Goal: Transaction & Acquisition: Purchase product/service

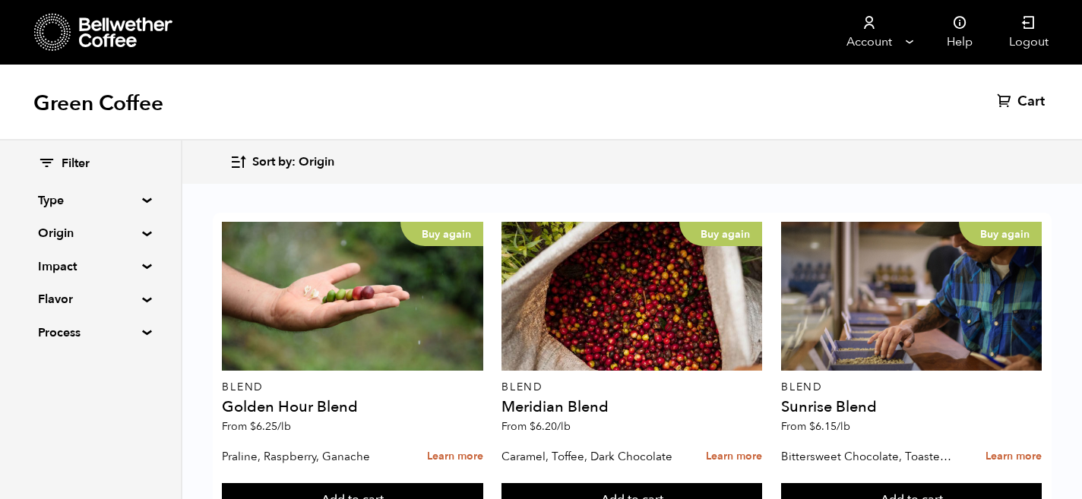
scroll to position [668, 0]
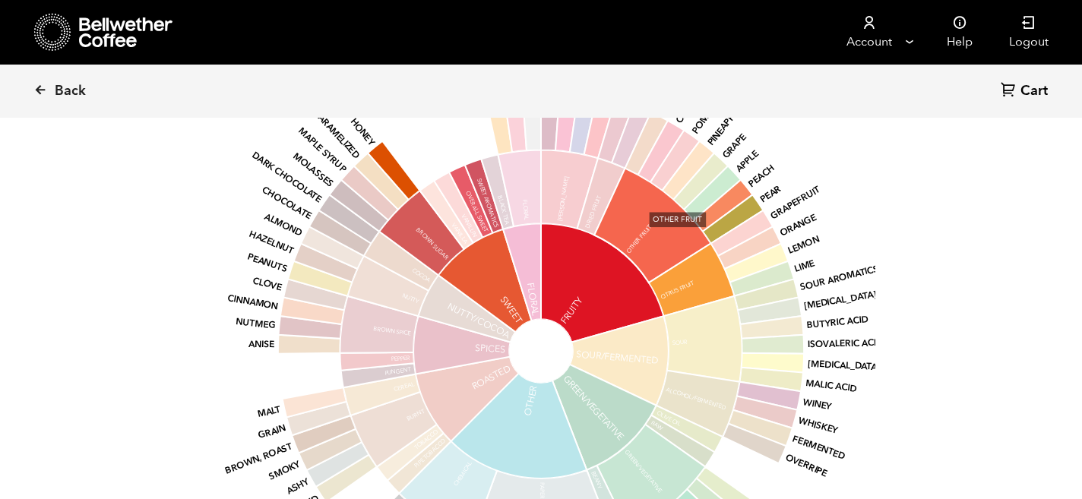
scroll to position [1456, 0]
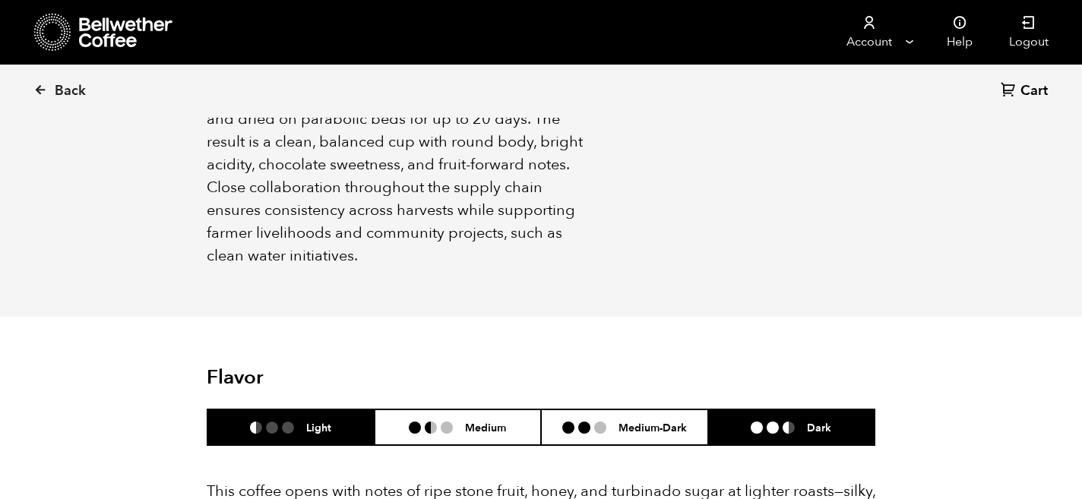
click at [785, 410] on li "Dark" at bounding box center [791, 428] width 167 height 36
